Goal: Transaction & Acquisition: Register for event/course

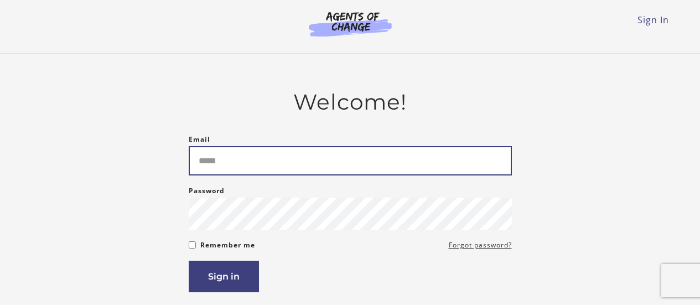
type input "**********"
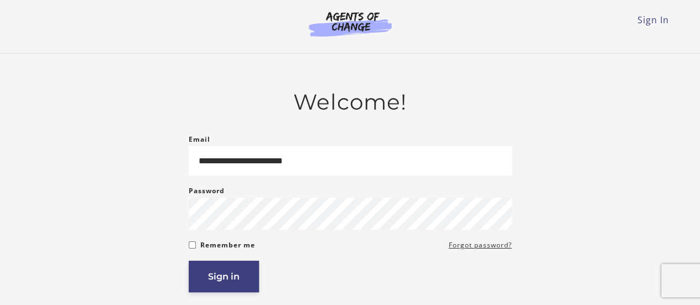
click at [226, 288] on button "Sign in" at bounding box center [224, 277] width 70 height 32
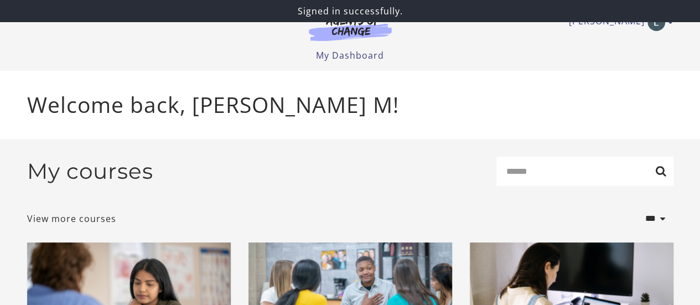
drag, startPoint x: 705, startPoint y: 25, endPoint x: 653, endPoint y: -2, distance: 59.4
click at [653, 0] on html "Skip to main content Lolybeth M My Account Support Sign Out Toggle menu Menu My…" at bounding box center [350, 152] width 700 height 305
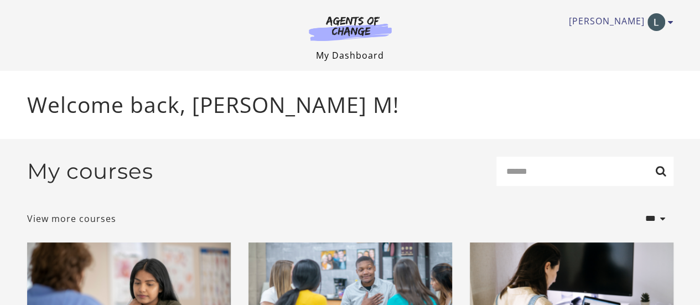
click at [351, 57] on link "My Dashboard" at bounding box center [350, 55] width 68 height 12
click at [663, 18] on img "Toggle menu" at bounding box center [656, 22] width 18 height 18
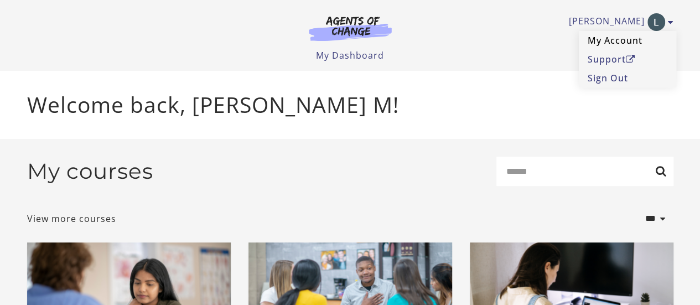
click at [613, 43] on link "My Account" at bounding box center [627, 40] width 97 height 19
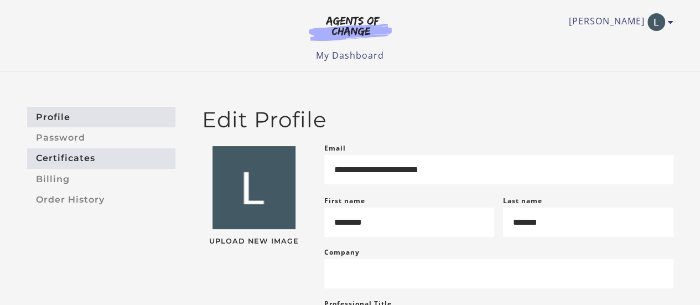
click at [85, 157] on link "Certificates" at bounding box center [101, 158] width 148 height 20
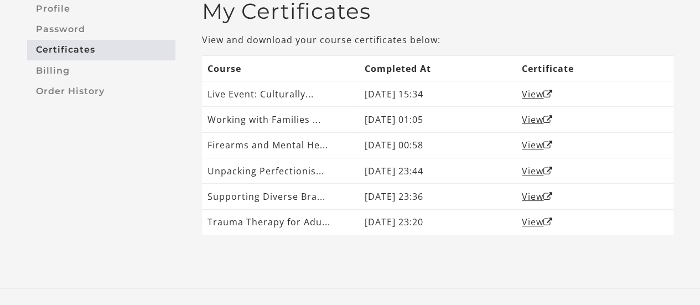
drag, startPoint x: 705, startPoint y: 97, endPoint x: 708, endPoint y: 162, distance: 64.8
click at [699, 162] on html "Skip to main content Lolybeth M My Account Support Sign Out Toggle menu Menu My…" at bounding box center [350, 44] width 700 height 305
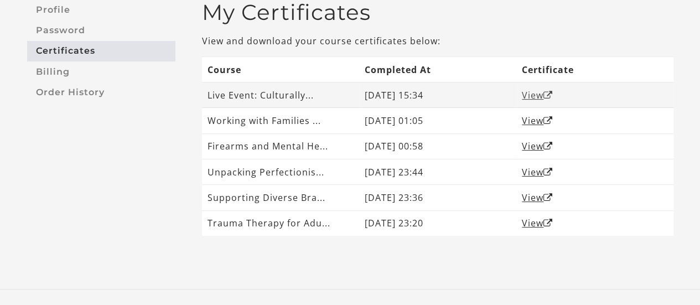
click at [534, 93] on link "View" at bounding box center [537, 95] width 31 height 12
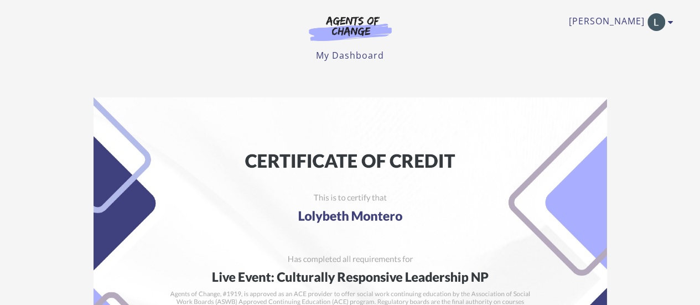
click at [343, 63] on div "Lolybeth M My Account Support Sign Out Toggle menu Menu My Dashboard My Account…" at bounding box center [350, 35] width 664 height 71
click at [342, 53] on link "My Dashboard" at bounding box center [350, 55] width 68 height 12
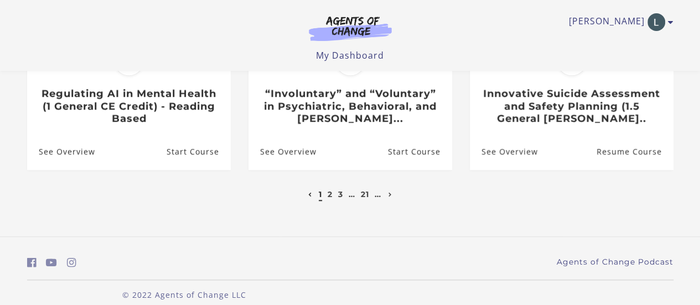
scroll to position [468, 0]
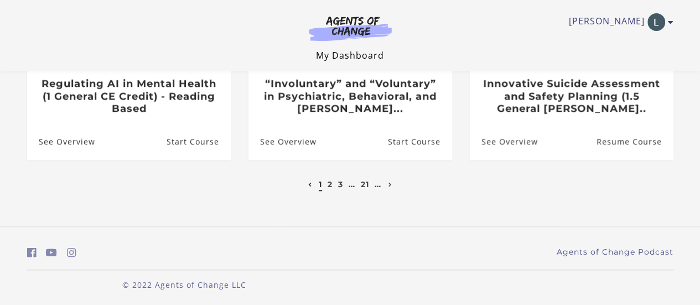
click at [351, 53] on link "My Dashboard" at bounding box center [350, 55] width 68 height 12
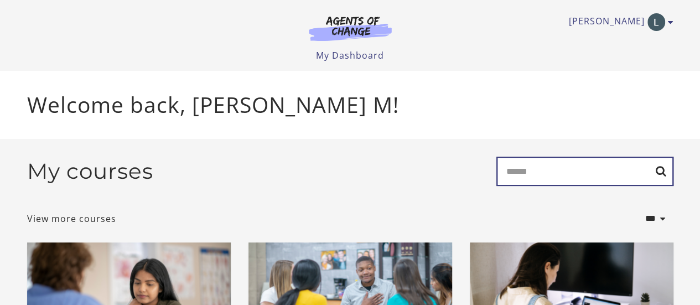
click at [553, 175] on input "Search" at bounding box center [584, 171] width 177 height 29
type input "****"
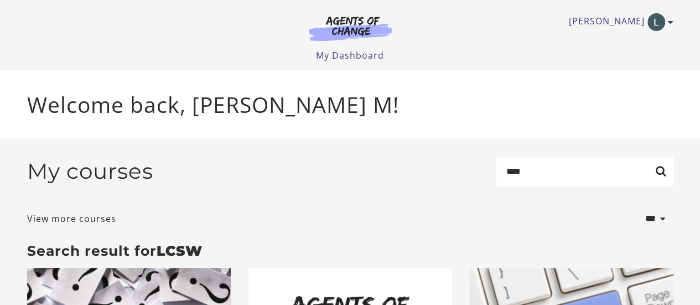
click at [348, 23] on img at bounding box center [350, 27] width 106 height 25
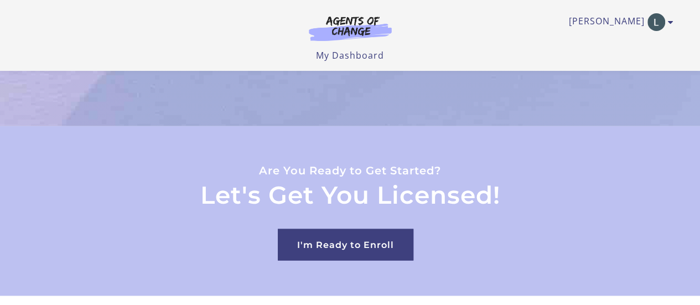
scroll to position [3099, 0]
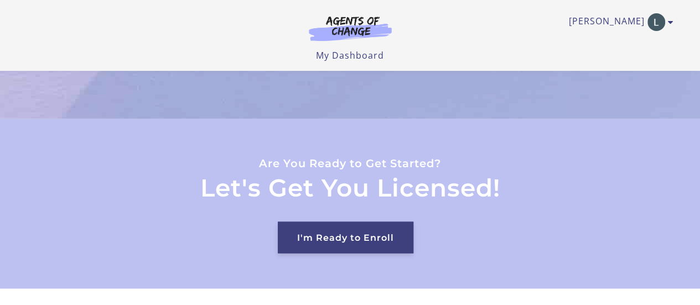
click at [394, 221] on link "I'm Ready to Enroll" at bounding box center [346, 237] width 136 height 32
